Goal: Find specific page/section: Find specific page/section

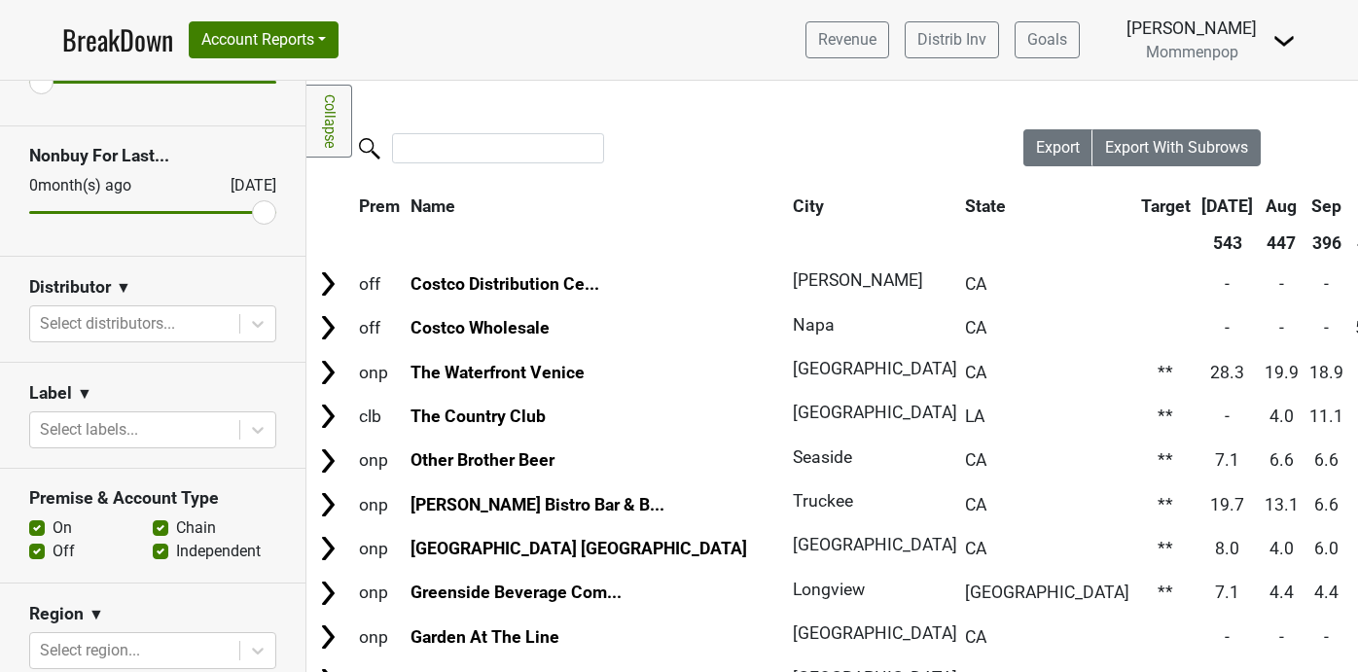
scroll to position [168, 0]
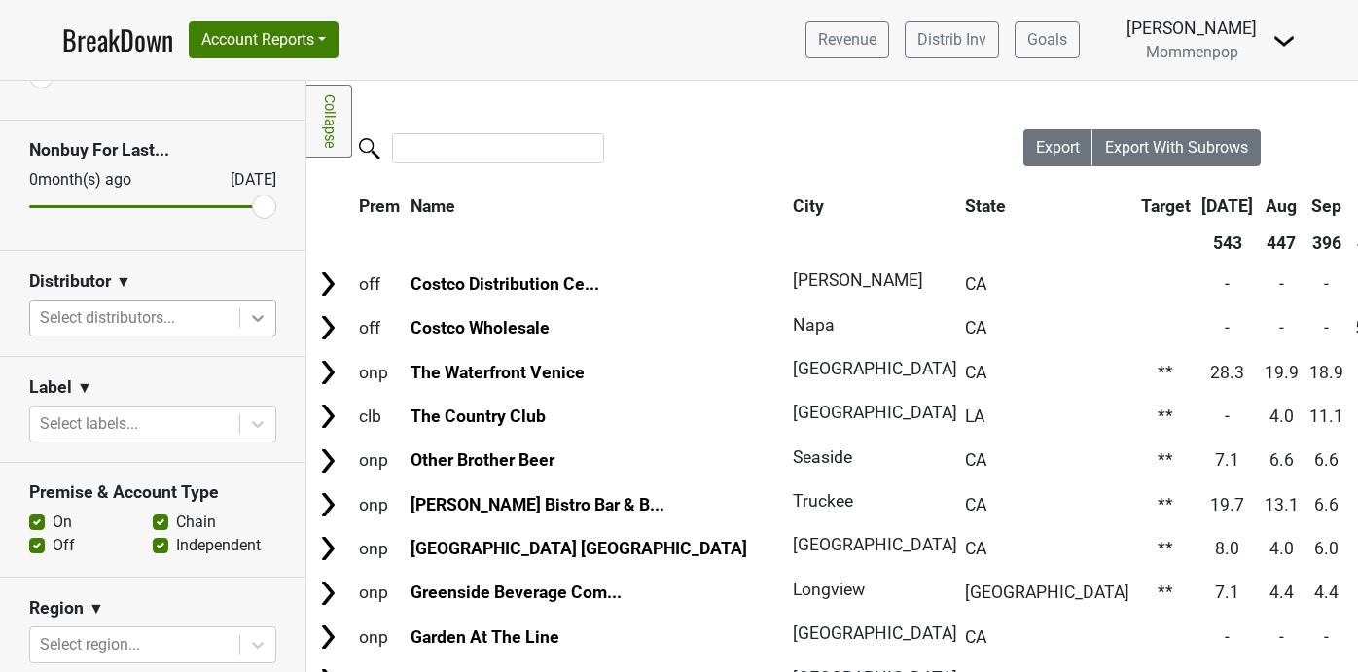
click at [259, 317] on icon at bounding box center [258, 318] width 12 height 7
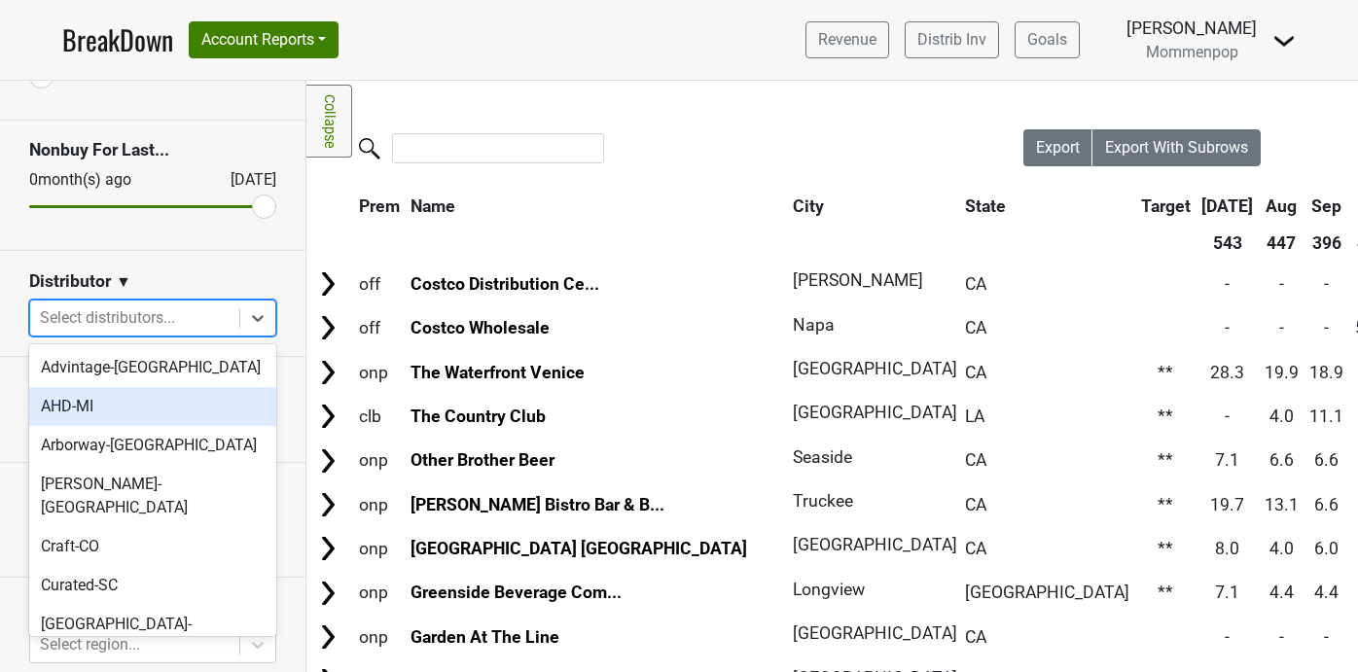
scroll to position [611, 0]
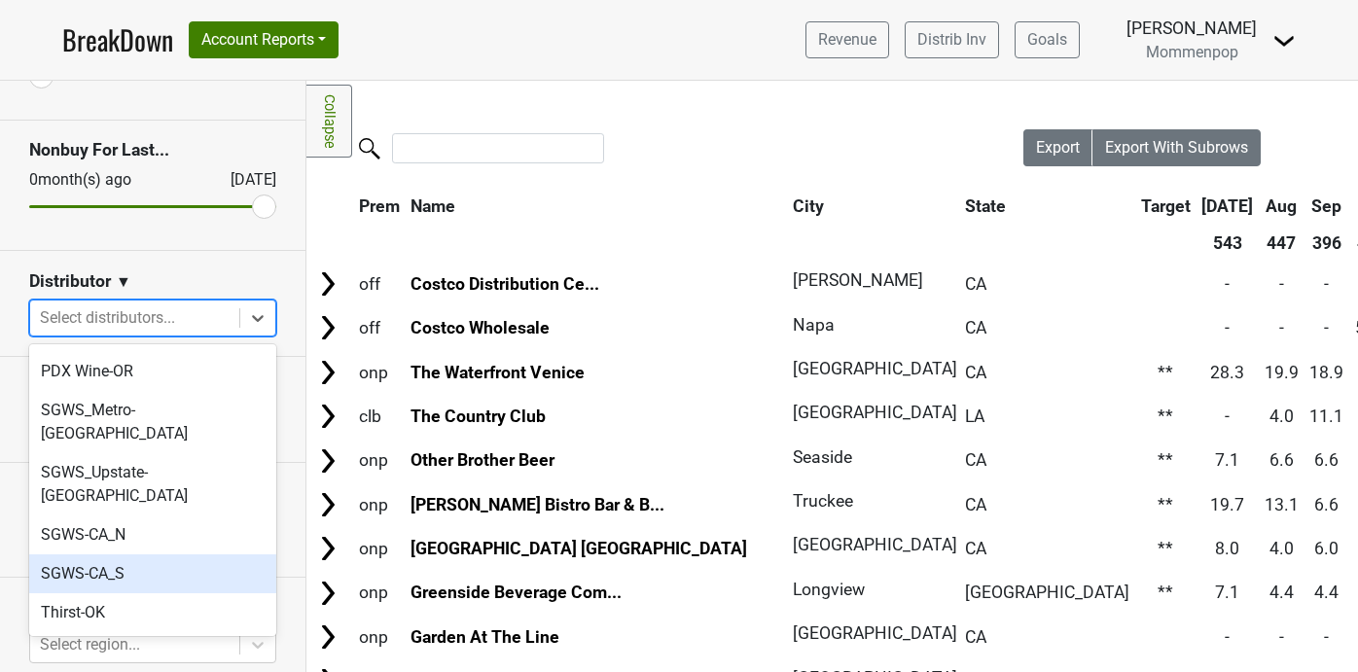
click at [176, 555] on div "SGWS-CA_S" at bounding box center [152, 574] width 247 height 39
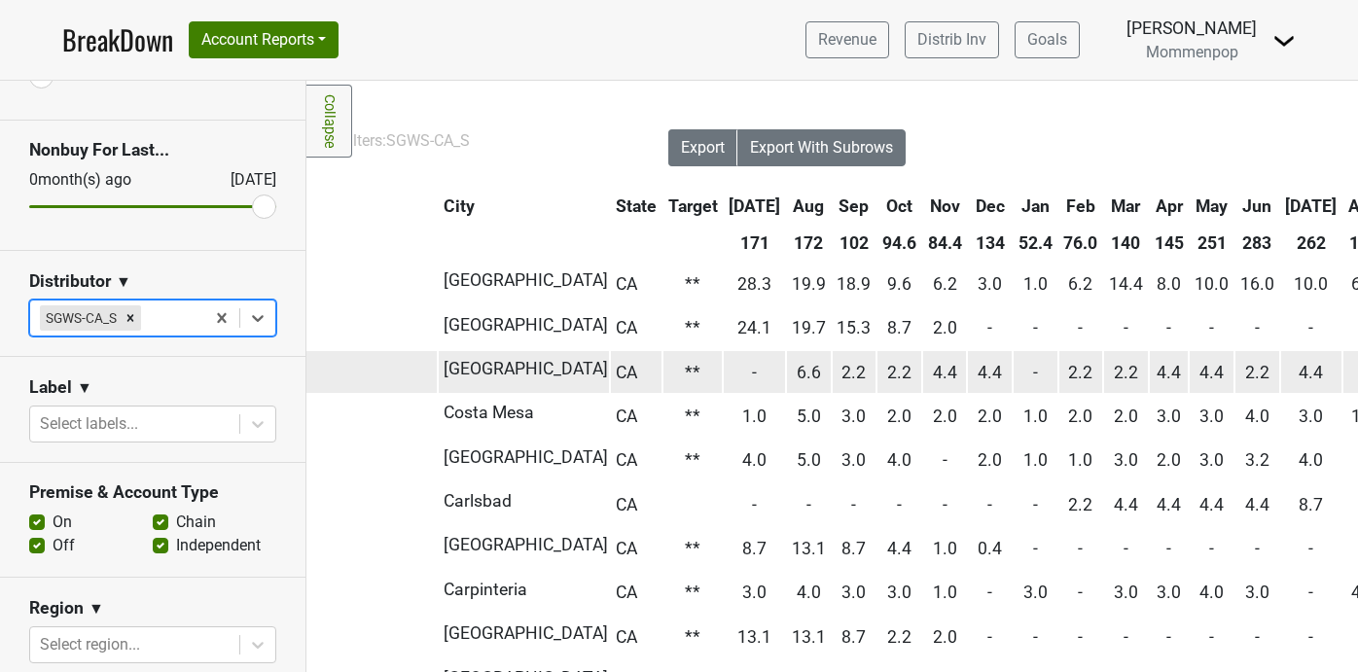
scroll to position [0, 357]
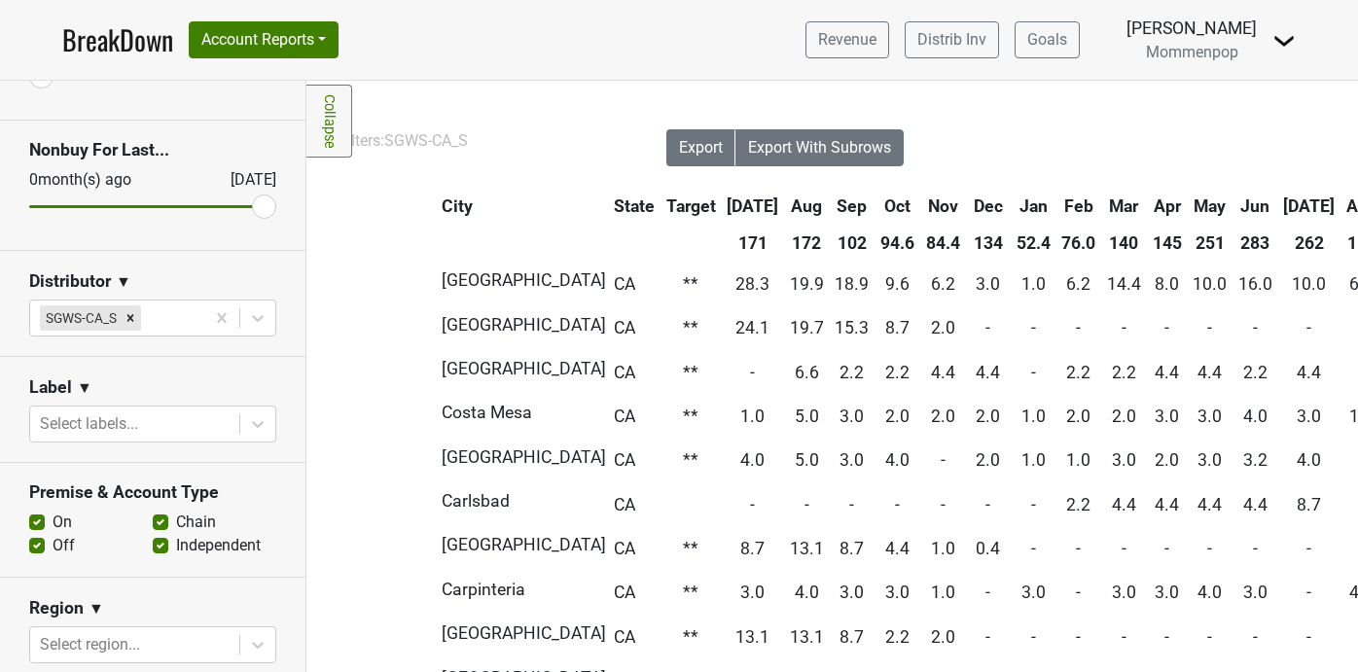
click at [526, 111] on div "Filters Collapse Loading, please wait... Please wait, your file is being downlo…" at bounding box center [833, 377] width 1052 height 592
click at [309, 28] on button "Account Reports" at bounding box center [264, 39] width 150 height 37
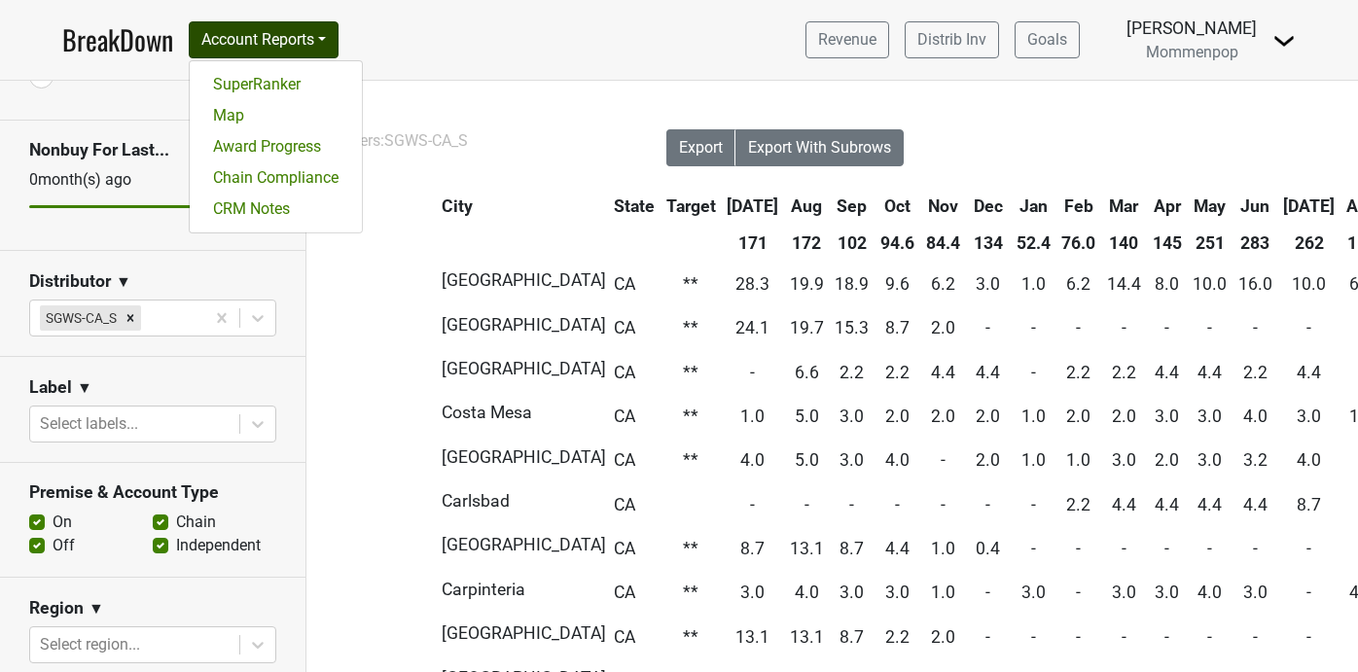
click at [426, 50] on nav "BreakDown Account Reports SuperRanker Map Award Progress Chain Compliance CRM N…" at bounding box center [679, 40] width 1265 height 80
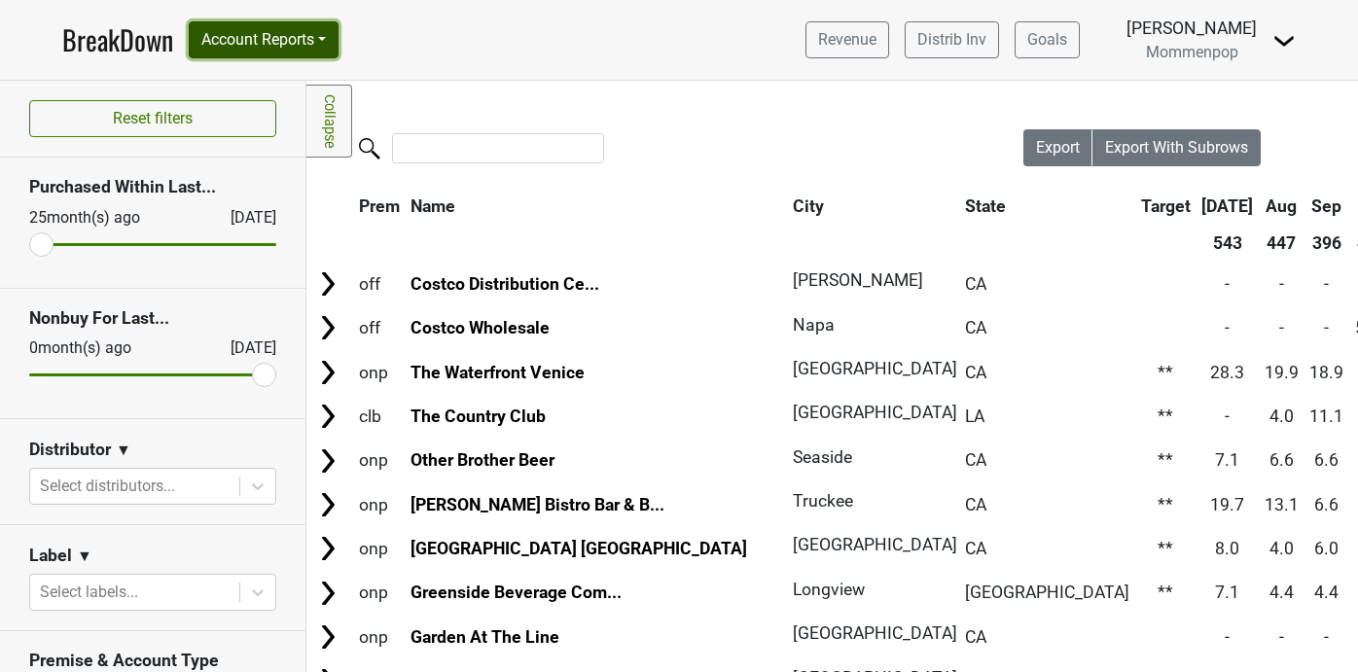
click at [312, 31] on button "Account Reports" at bounding box center [264, 39] width 150 height 37
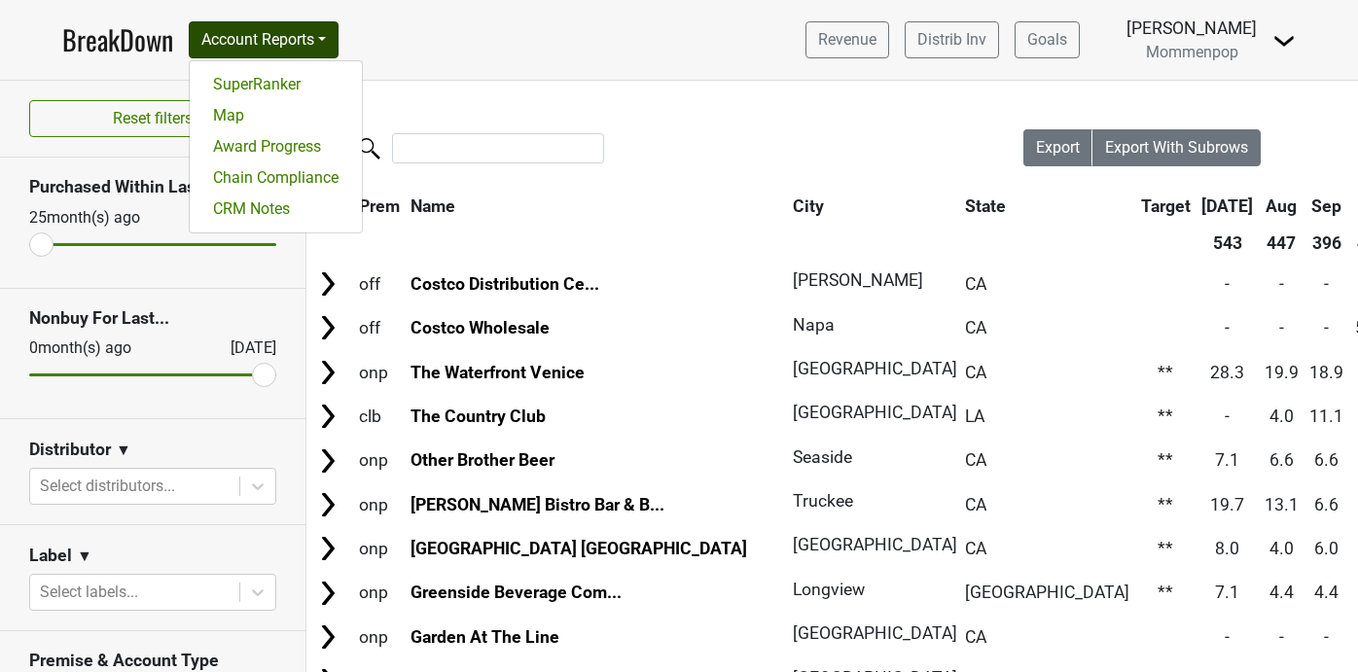
click at [118, 38] on link "BreakDown" at bounding box center [117, 39] width 111 height 41
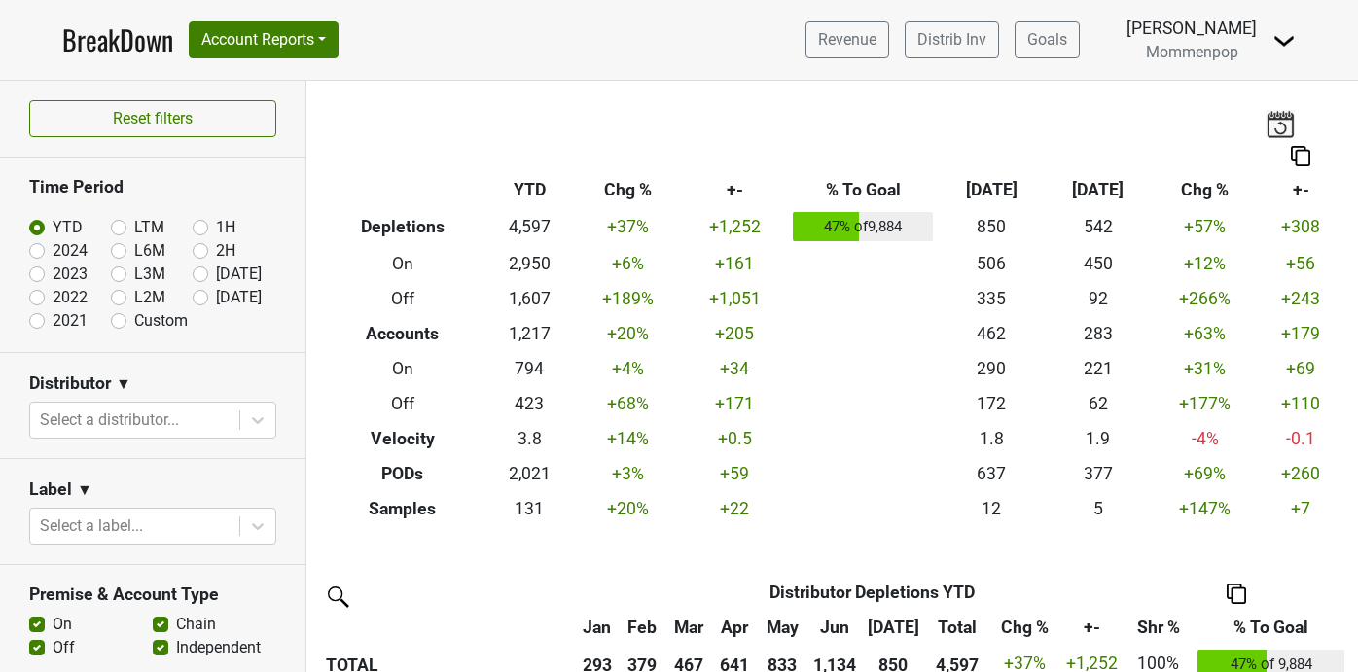
click at [1286, 124] on img at bounding box center [1280, 123] width 29 height 27
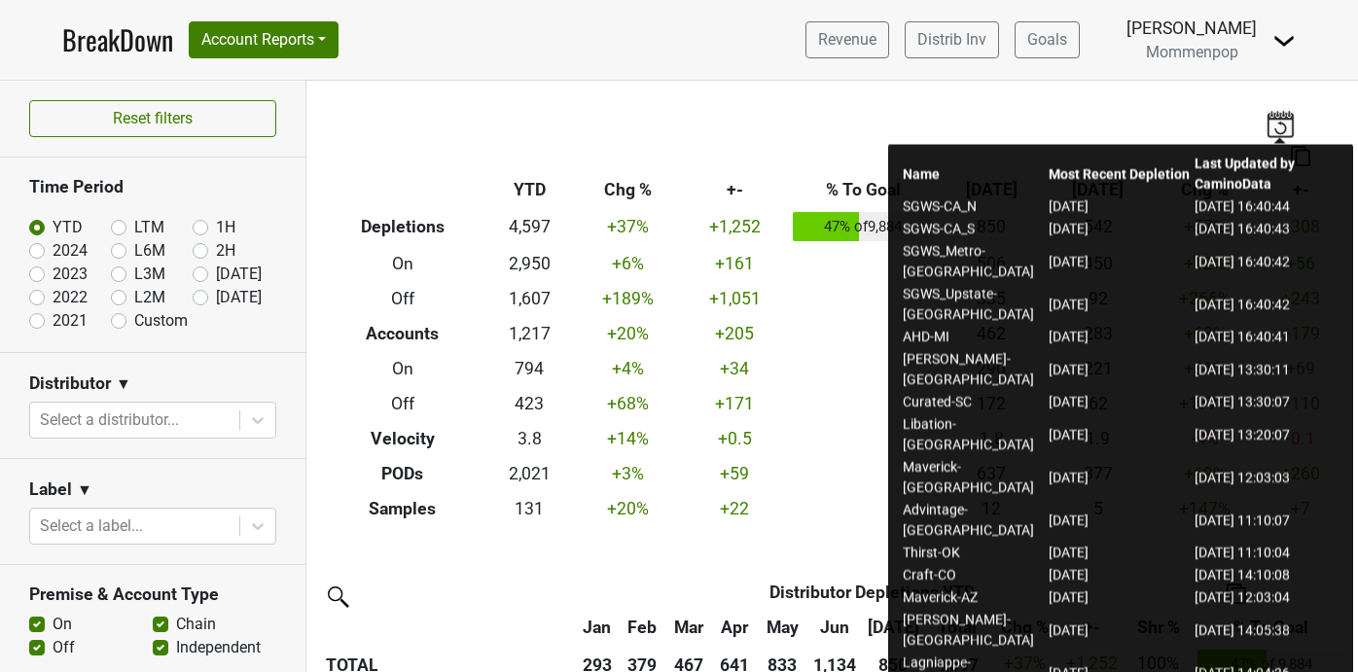
click at [1174, 112] on div "Breakdown Type YTD Chg % +- % To Goal [DATE] ‘[DATE] Chg % +- Depletions 4,597 …" at bounding box center [833, 304] width 1052 height 446
